Goal: Transaction & Acquisition: Book appointment/travel/reservation

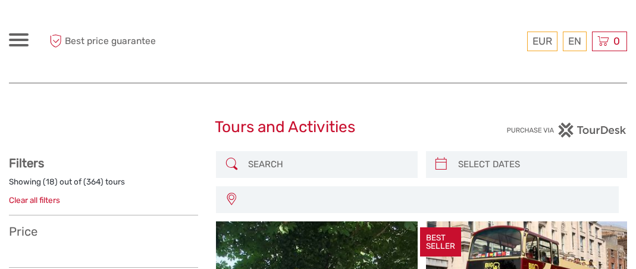
select select
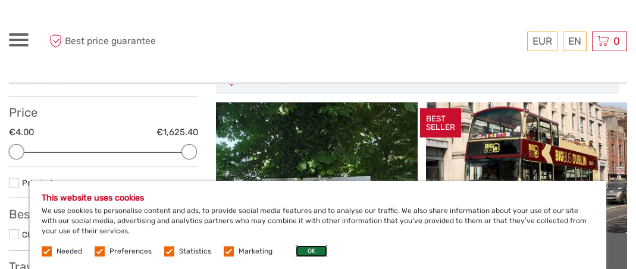
click at [303, 249] on button "OK" at bounding box center [312, 251] width 32 height 12
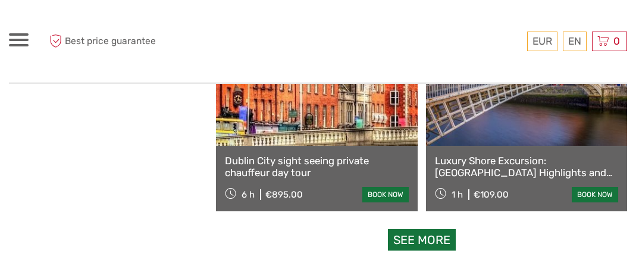
scroll to position [1905, 0]
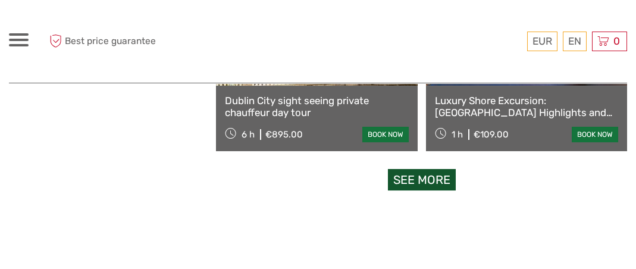
click at [439, 183] on link "See more" at bounding box center [422, 180] width 68 height 22
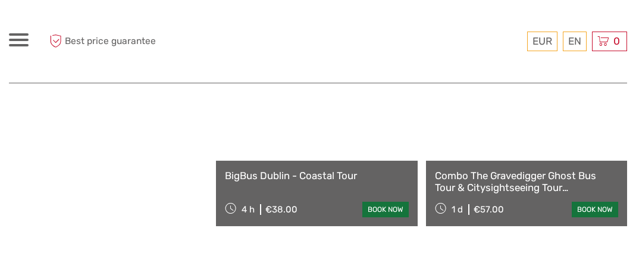
scroll to position [2262, 0]
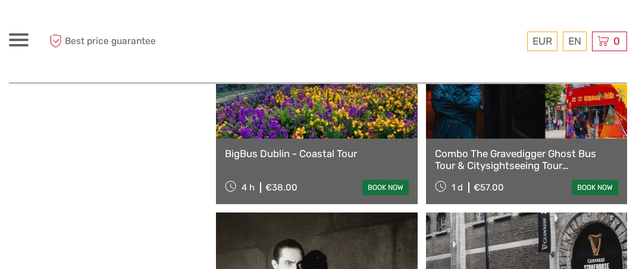
click at [279, 154] on link "BigBus Dublin - Coastal Tour" at bounding box center [316, 154] width 183 height 12
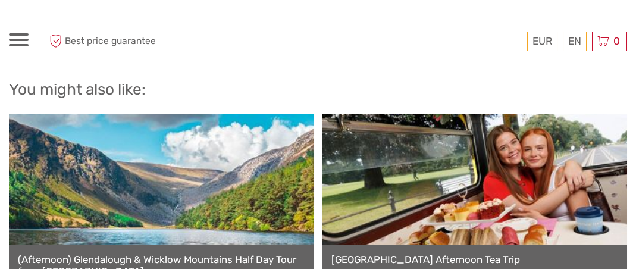
scroll to position [1072, 0]
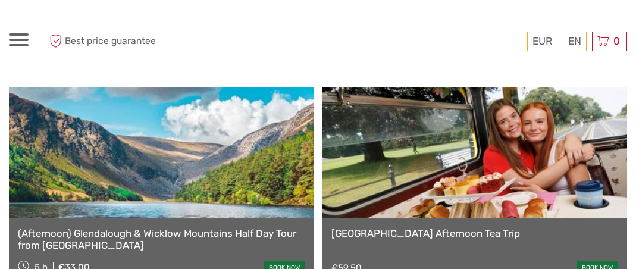
click at [181, 227] on link "(Afternoon) Glendalough & Wicklow Mountains Half Day Tour from [GEOGRAPHIC_DATA]" at bounding box center [162, 239] width 288 height 24
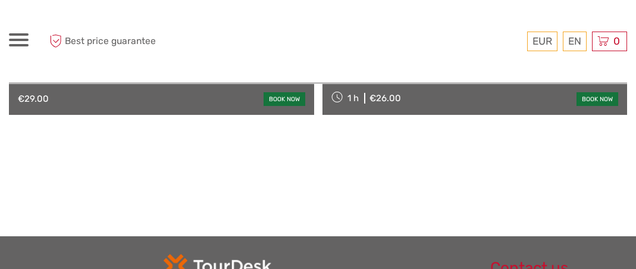
scroll to position [1667, 0]
